Goal: Obtain resource: Obtain resource

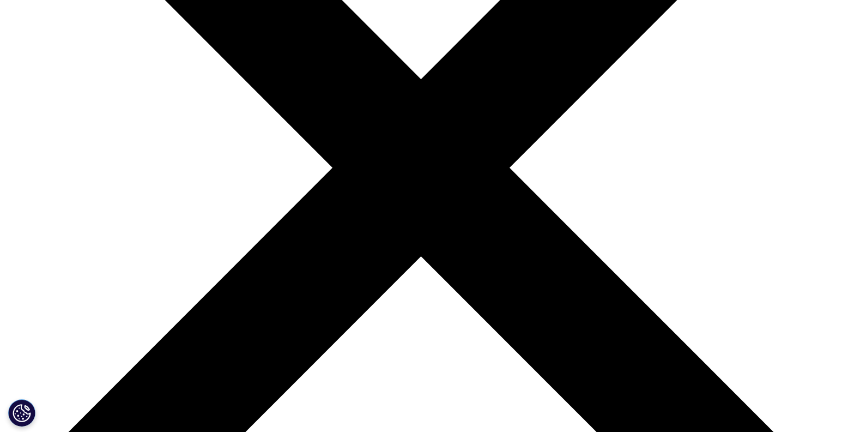
scroll to position [271, 0]
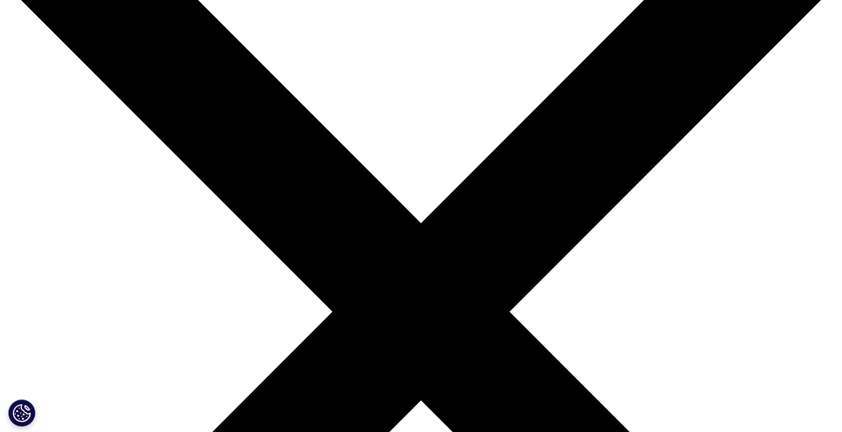
scroll to position [409, 0]
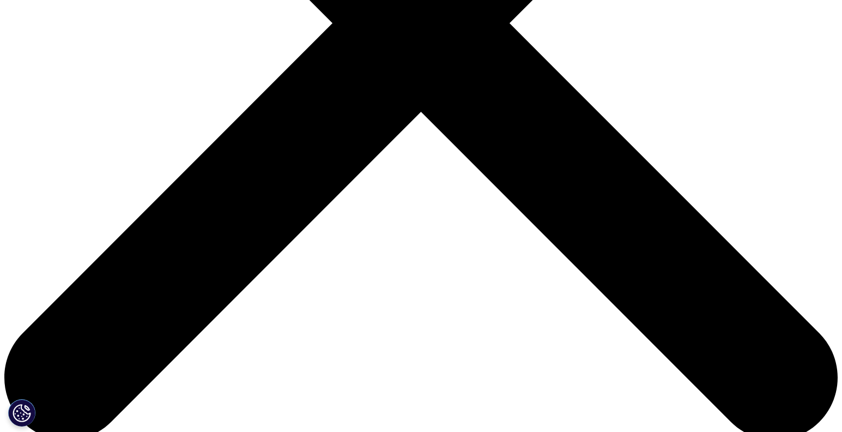
type input "Ruslan"
type input "Dorfman"
drag, startPoint x: 155, startPoint y: 300, endPoint x: 185, endPoint y: 300, distance: 30.0
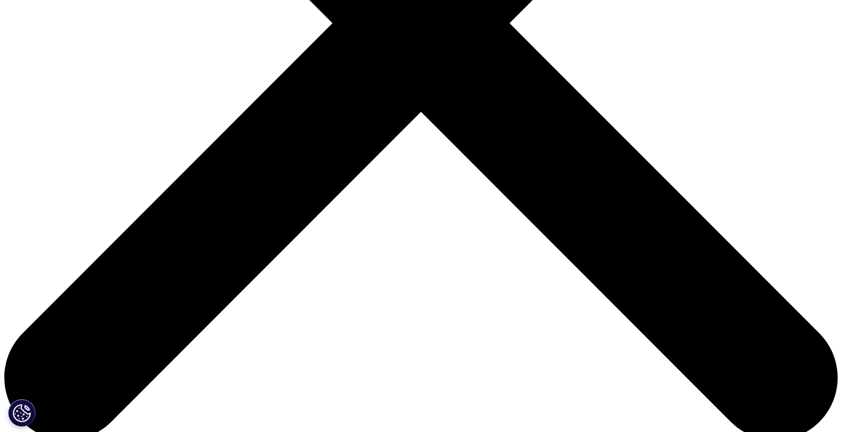
type input "ruslan@pillcheck.ca"
type input "CSO"
type input "Pillcheck"
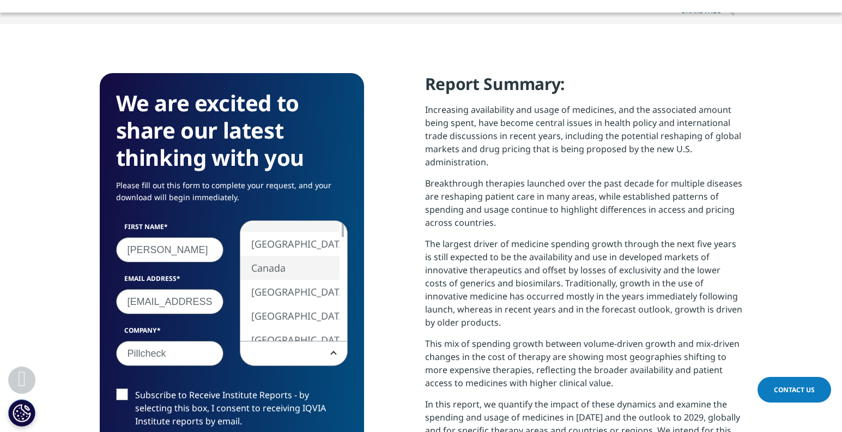
select select "Canada"
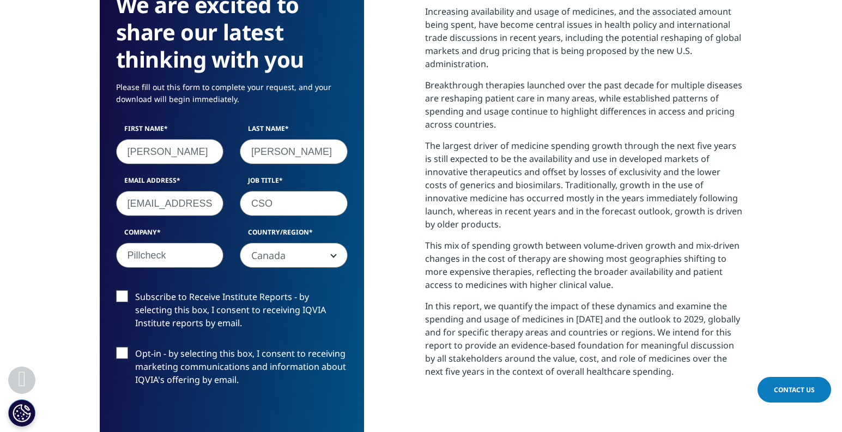
scroll to position [510, 0]
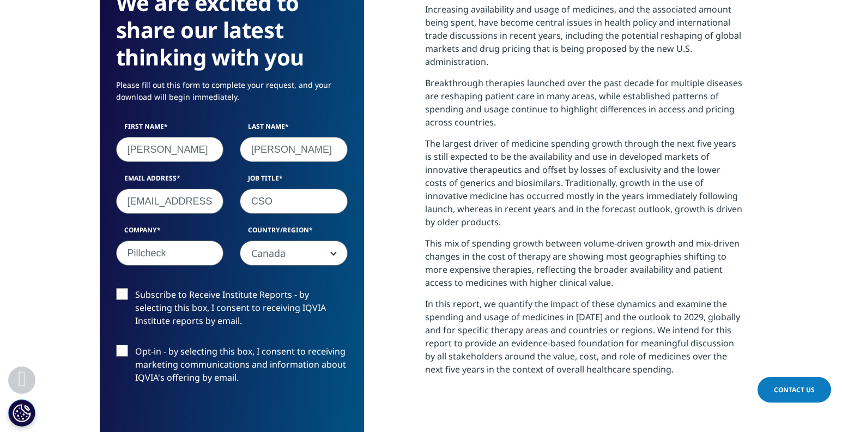
click at [121, 353] on label "Opt-in - by selecting this box, I consent to receiving marketing communications…" at bounding box center [232, 366] width 232 height 45
click at [135, 344] on input "Opt-in - by selecting this box, I consent to receiving marketing communications…" at bounding box center [135, 344] width 0 height 0
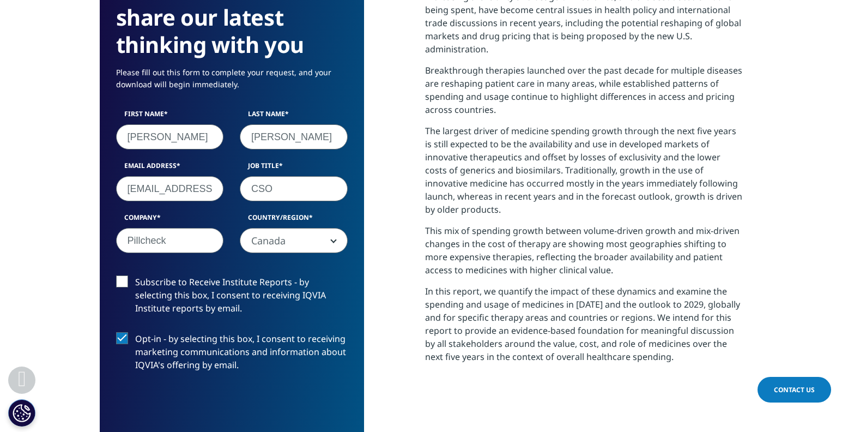
scroll to position [539, 0]
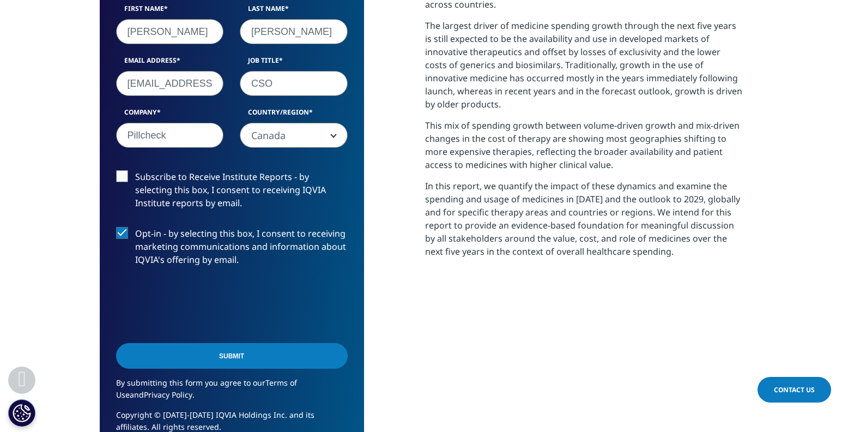
click at [282, 362] on input "Submit" at bounding box center [232, 356] width 232 height 26
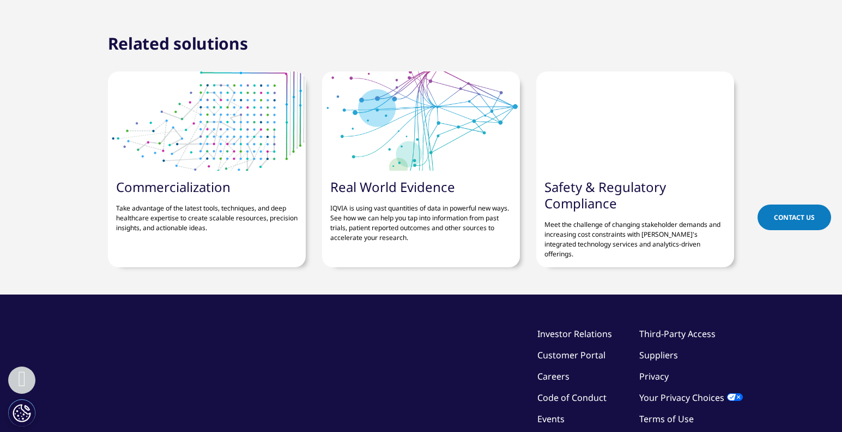
scroll to position [4372, 0]
